Goal: Find specific page/section: Find specific page/section

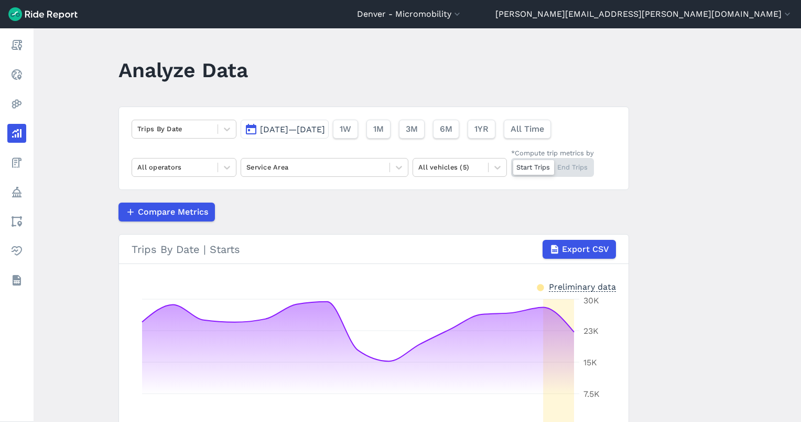
click at [282, 132] on span "[DATE]—[DATE]" at bounding box center [292, 129] width 65 height 10
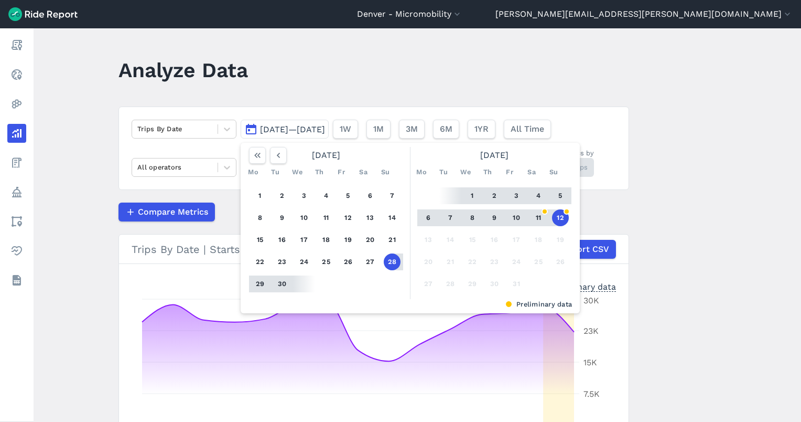
click at [552, 218] on button "12" at bounding box center [560, 217] width 17 height 17
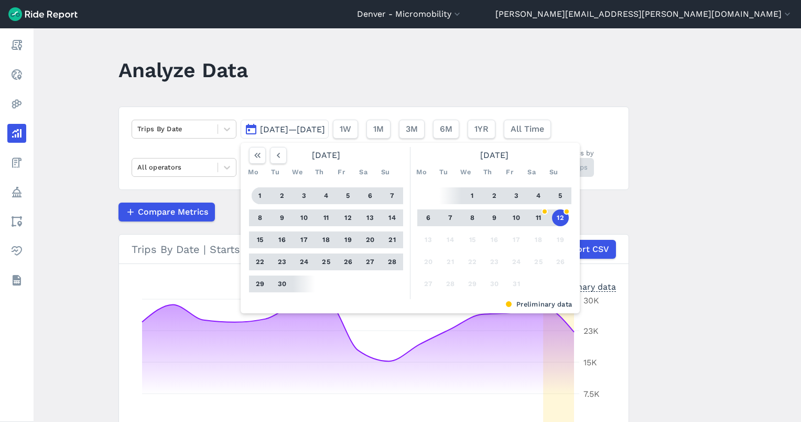
click at [258, 194] on button "1" at bounding box center [260, 195] width 17 height 17
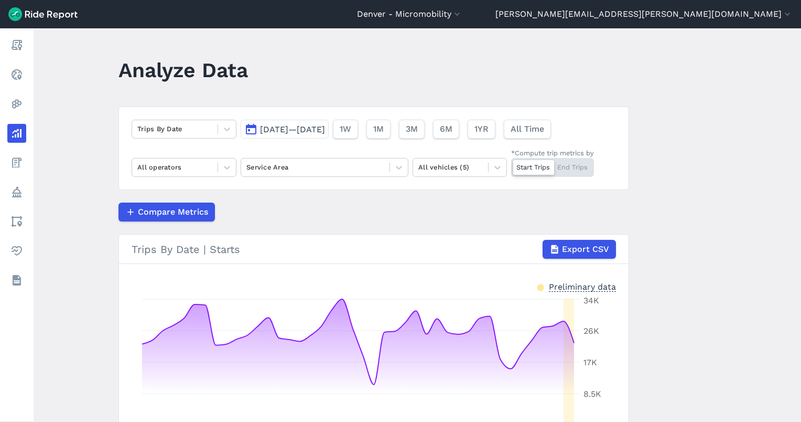
scroll to position [50, 0]
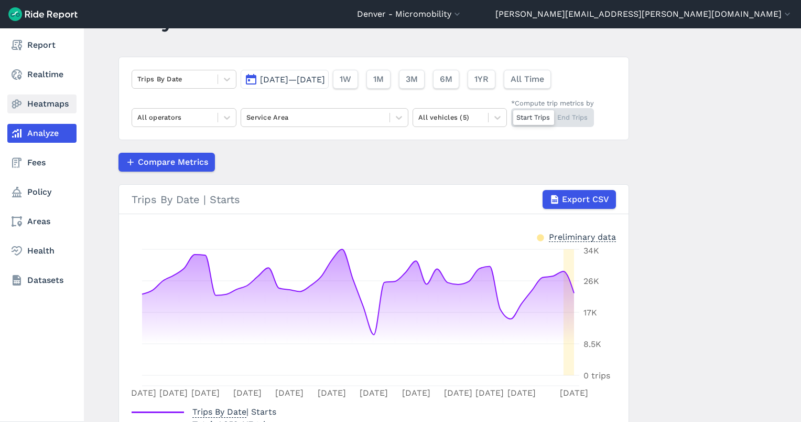
click at [24, 103] on link "Heatmaps" at bounding box center [41, 103] width 69 height 19
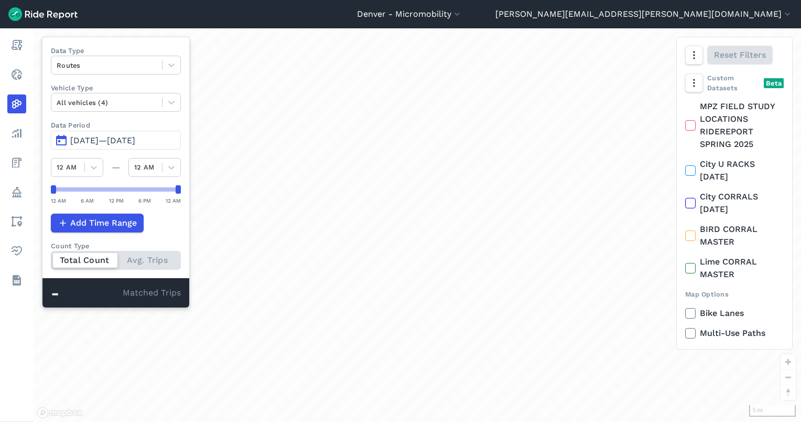
click at [112, 142] on span "[DATE]—[DATE]" at bounding box center [102, 140] width 65 height 10
click at [125, 141] on span "[DATE]—[DATE]" at bounding box center [102, 140] width 65 height 10
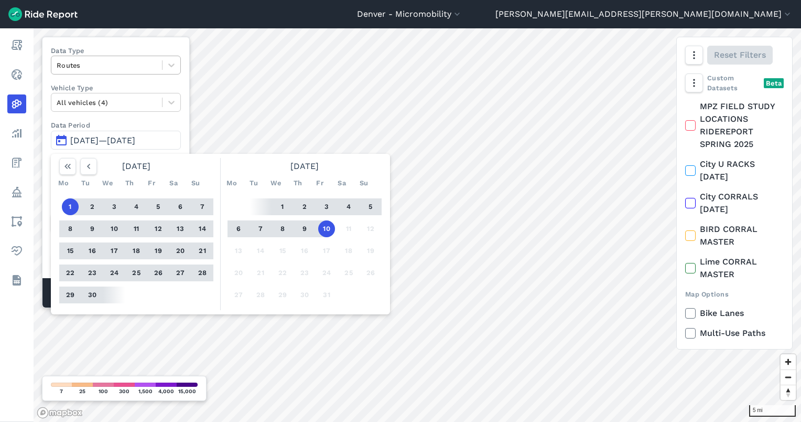
click at [83, 65] on div at bounding box center [107, 65] width 100 height 12
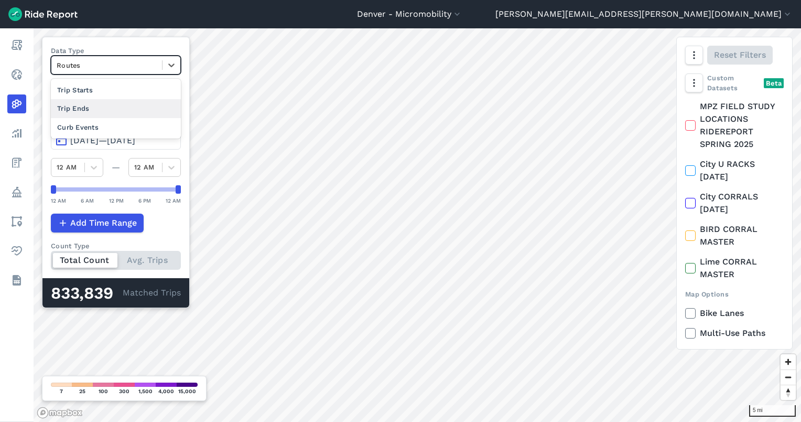
click at [90, 107] on div "Trip Ends" at bounding box center [116, 108] width 130 height 18
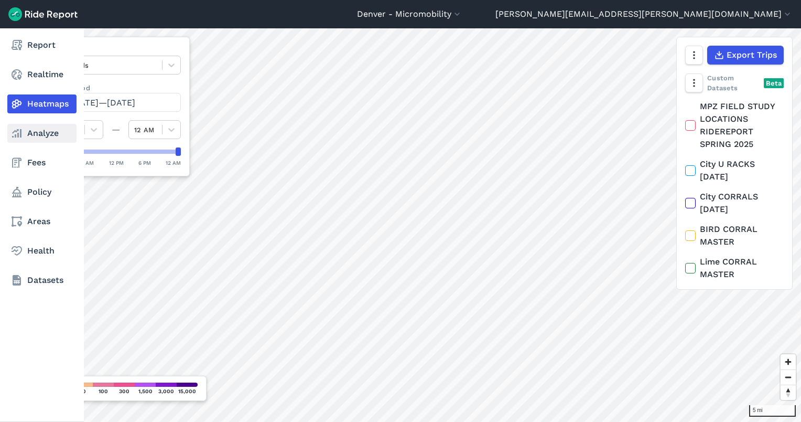
click at [10, 136] on icon at bounding box center [16, 133] width 13 height 13
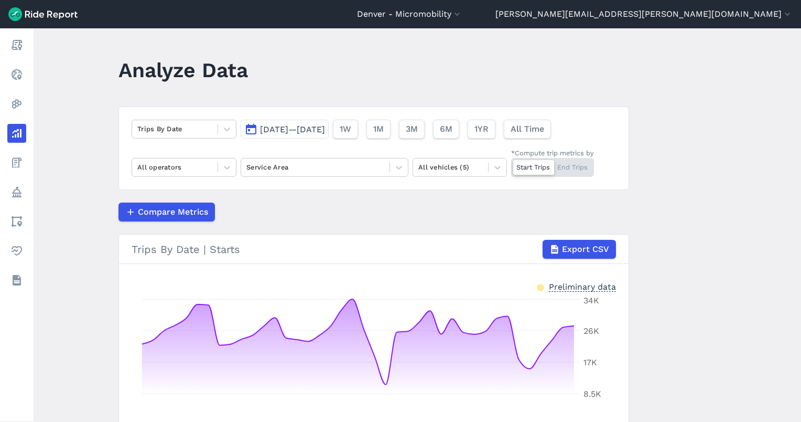
click at [274, 127] on span "[DATE]—[DATE]" at bounding box center [292, 129] width 65 height 10
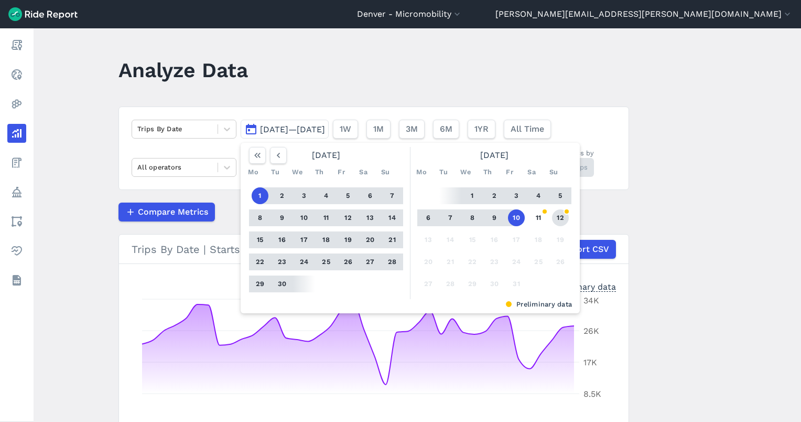
click at [561, 215] on button "12" at bounding box center [560, 217] width 17 height 17
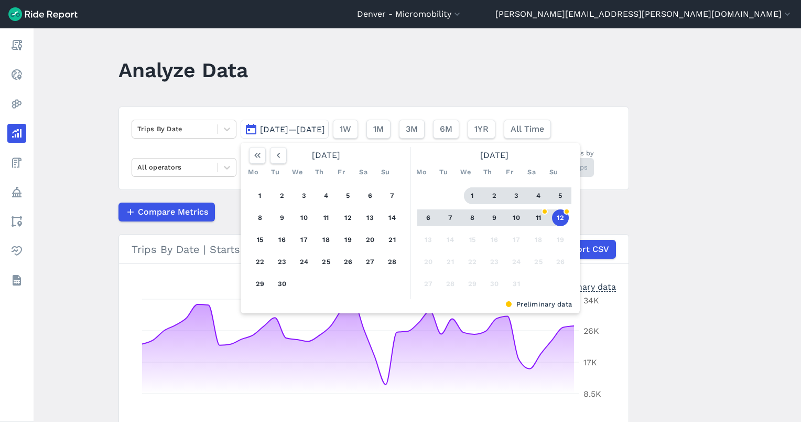
click at [467, 189] on button "1" at bounding box center [472, 195] width 17 height 17
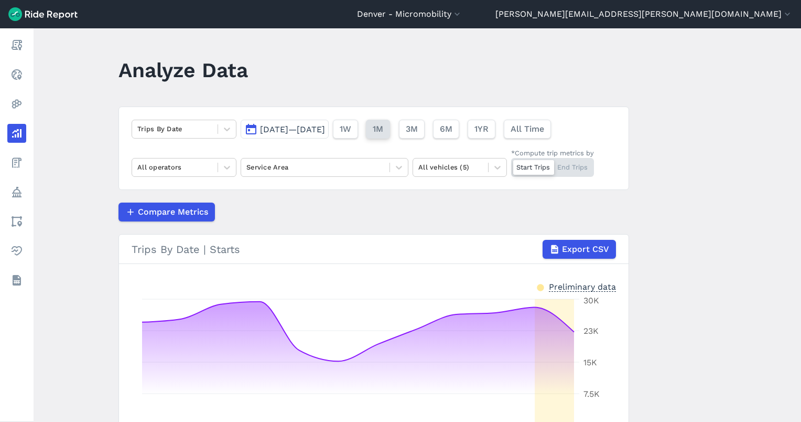
click at [383, 133] on span "1M" at bounding box center [378, 129] width 10 height 13
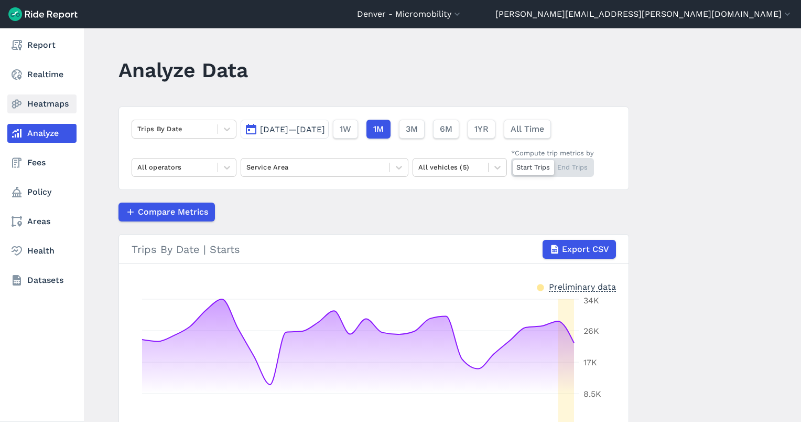
click at [44, 103] on link "Heatmaps" at bounding box center [41, 103] width 69 height 19
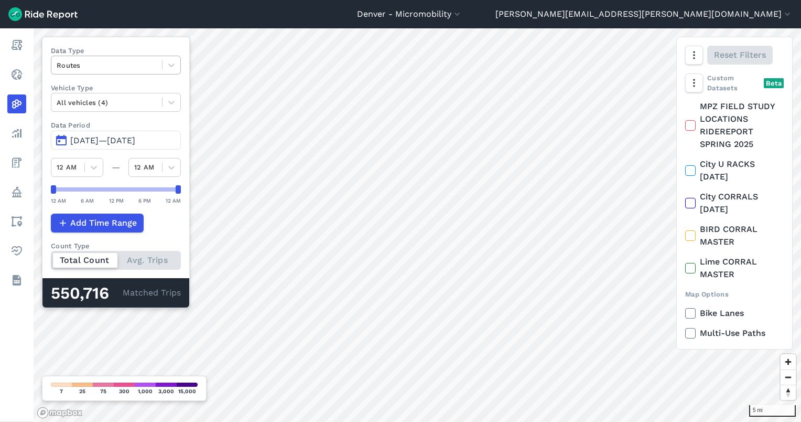
click at [136, 68] on div at bounding box center [107, 65] width 100 height 12
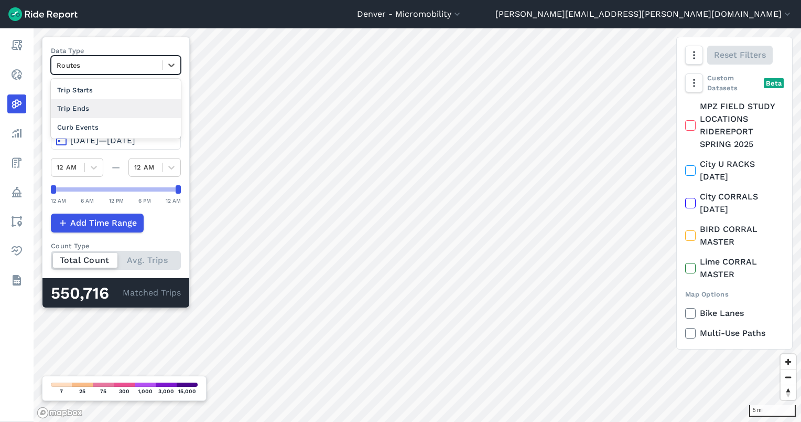
click at [131, 105] on div "Trip Ends" at bounding box center [116, 108] width 130 height 18
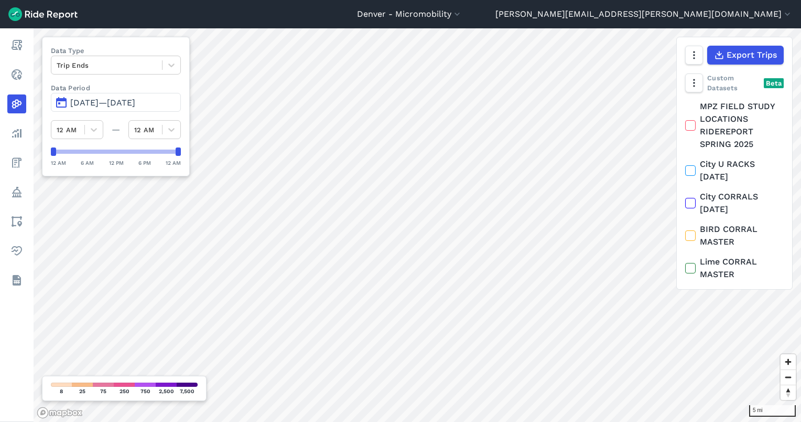
click at [117, 107] on span "[DATE]—[DATE]" at bounding box center [102, 103] width 65 height 10
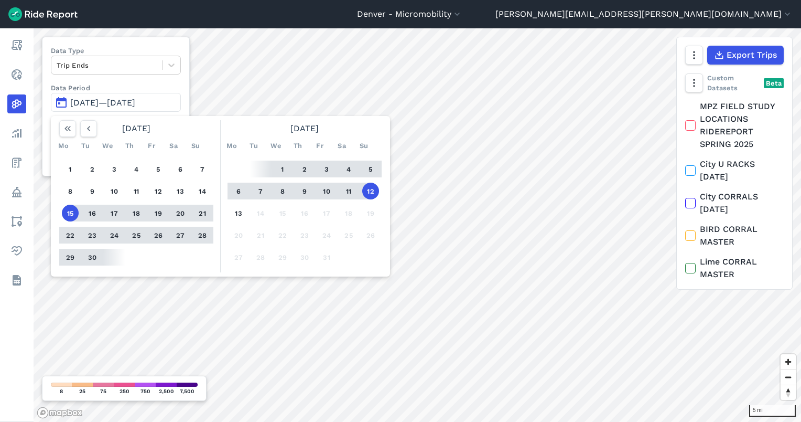
click at [346, 187] on button "11" at bounding box center [348, 191] width 17 height 17
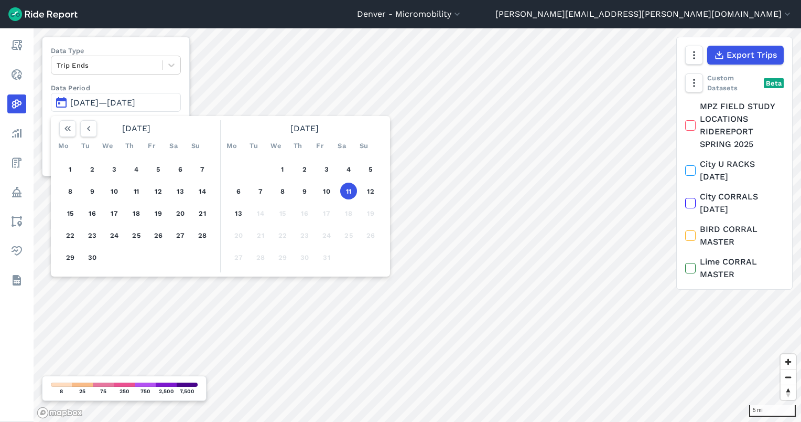
click at [346, 187] on button "11" at bounding box center [348, 191] width 17 height 17
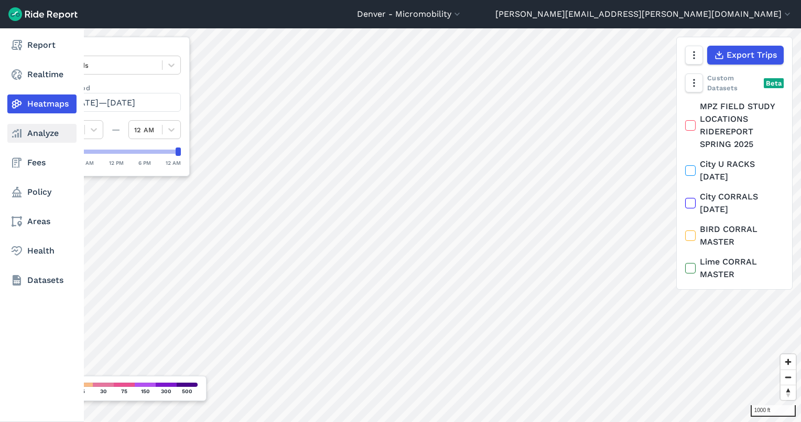
click at [13, 132] on use at bounding box center [16, 133] width 9 height 8
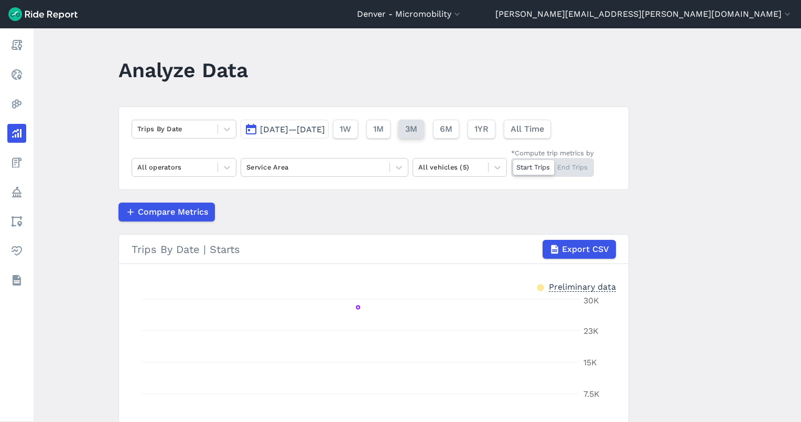
click at [424, 124] on button "3M" at bounding box center [412, 129] width 26 height 19
